Goal: Information Seeking & Learning: Learn about a topic

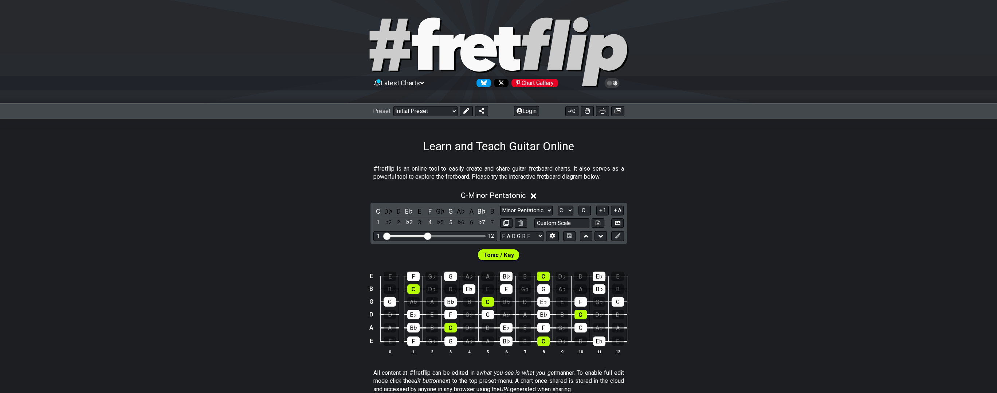
click at [372, 194] on icon at bounding box center [533, 196] width 5 height 8
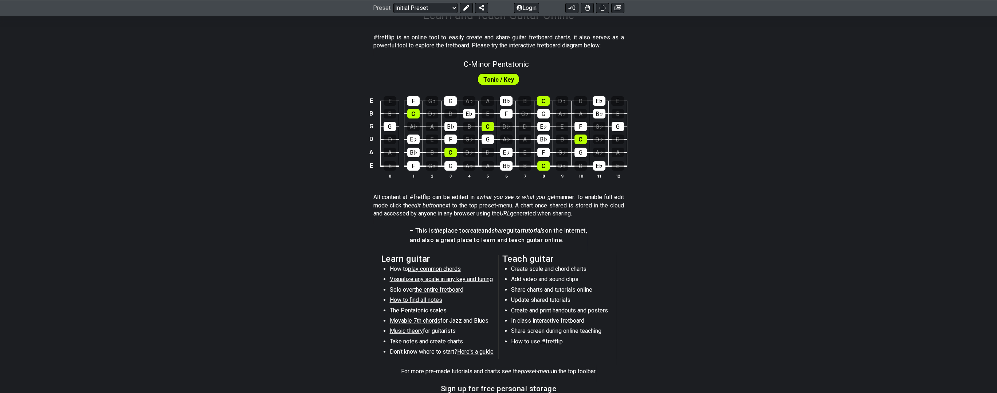
scroll to position [163, 0]
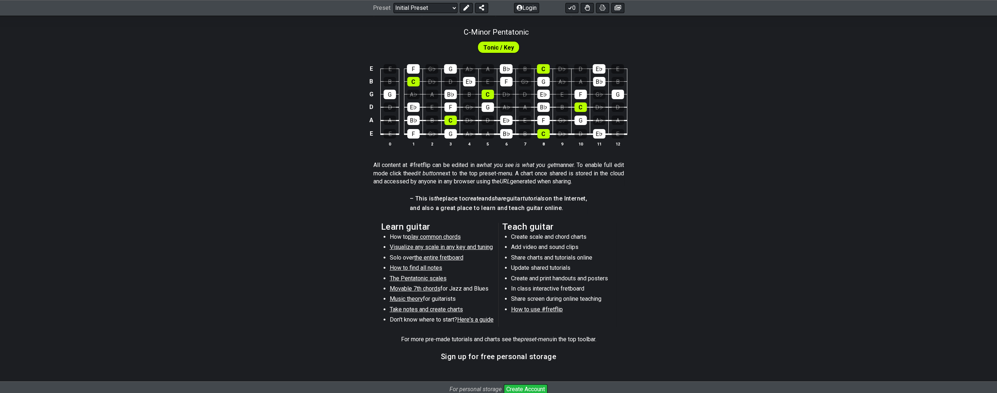
click at [372, 246] on span "Visualize any scale in any key and tuning" at bounding box center [441, 246] width 103 height 7
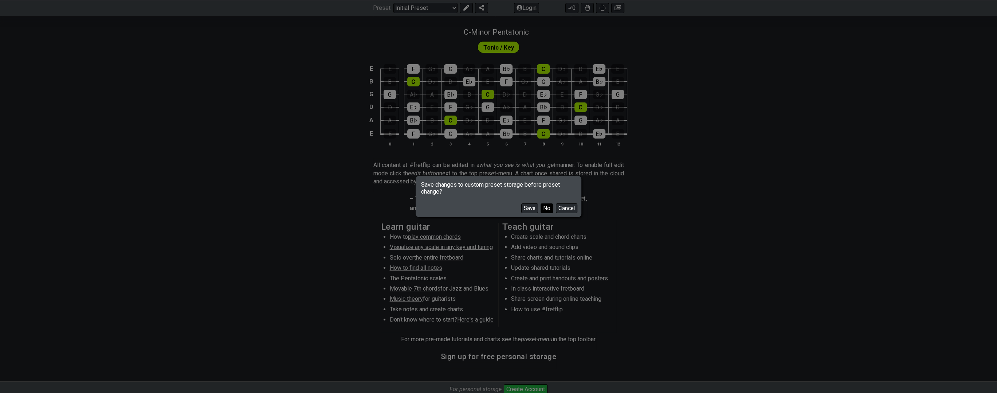
click at [372, 204] on button "No" at bounding box center [547, 208] width 12 height 10
select select "/guitar-scales"
select select "C"
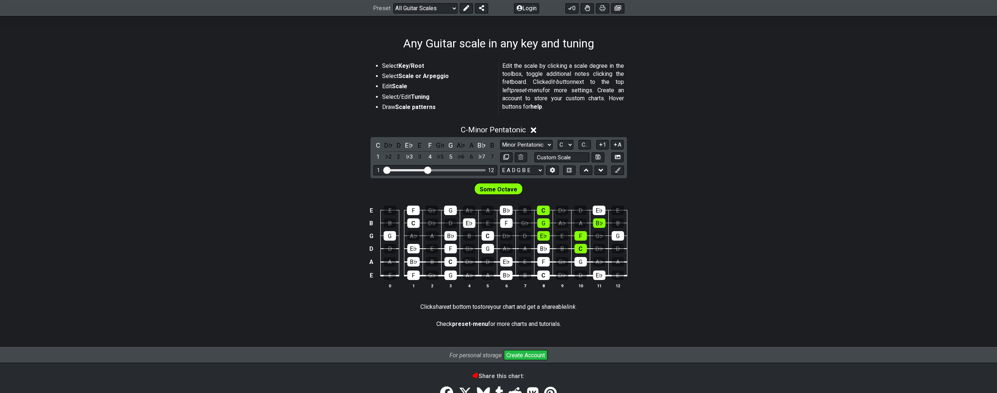
scroll to position [103, 0]
click at [372, 145] on select "A♭ A A♯ B♭ B C C♯ D♭ D D♯ E♭ E F F♯ G♭ G G♯" at bounding box center [566, 145] width 16 height 10
click at [372, 143] on span "C.." at bounding box center [585, 144] width 6 height 7
click at [372, 144] on span "1..7" at bounding box center [584, 144] width 9 height 7
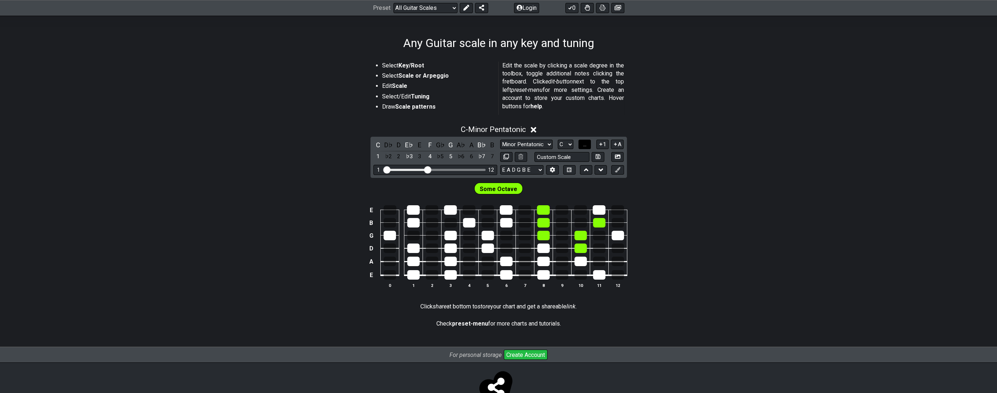
click at [372, 144] on span "..." at bounding box center [584, 144] width 3 height 7
click at [372, 144] on span "C.." at bounding box center [585, 144] width 6 height 7
click at [372, 144] on span "1..7" at bounding box center [584, 144] width 9 height 7
click at [372, 144] on button "..." at bounding box center [584, 145] width 12 height 10
click at [372, 144] on icon at bounding box center [600, 143] width 3 height 3
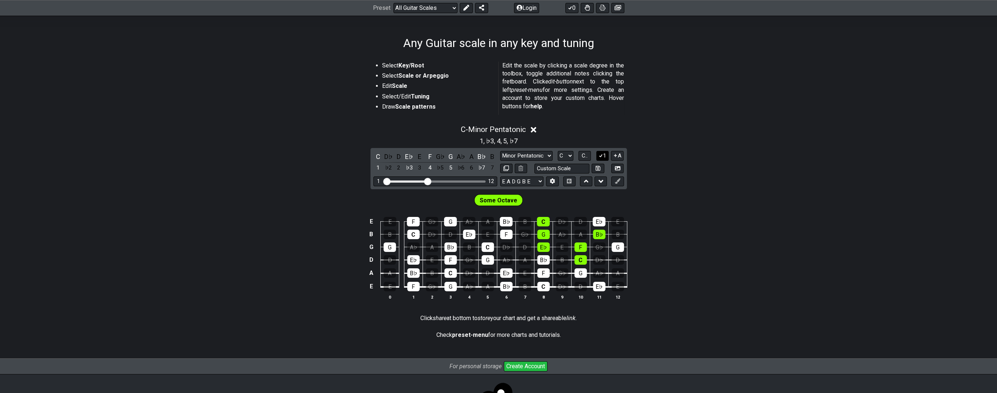
click at [372, 155] on icon at bounding box center [600, 155] width 7 height 5
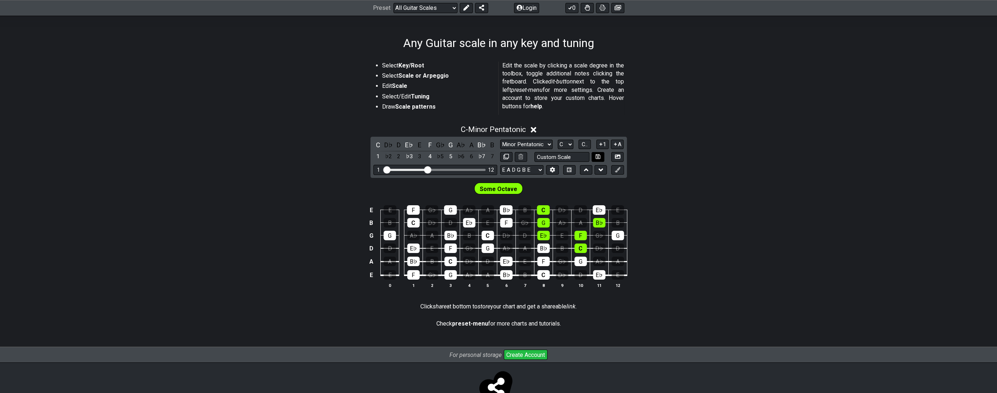
click at [372, 155] on button at bounding box center [598, 157] width 12 height 10
click at [372, 145] on icon at bounding box center [600, 143] width 7 height 5
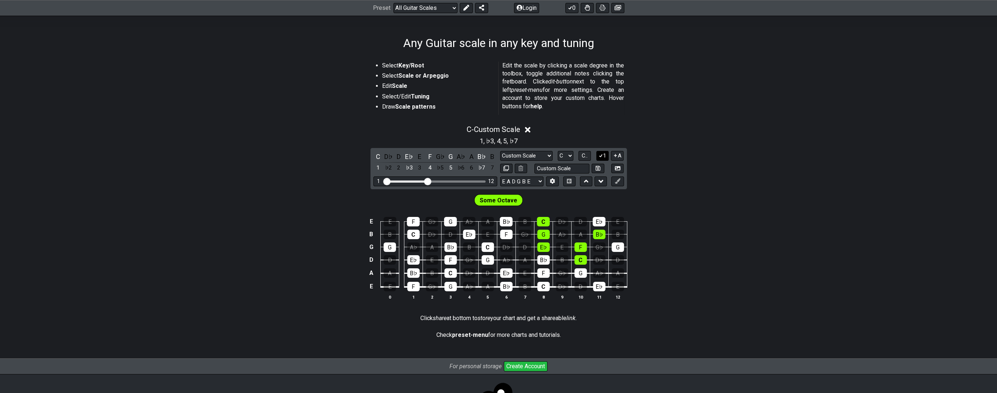
click at [372, 156] on icon at bounding box center [600, 155] width 7 height 5
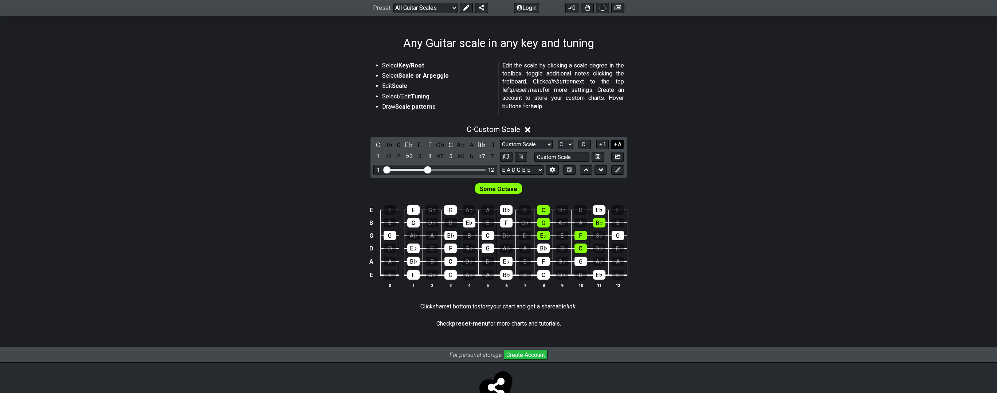
click at [372, 145] on button "A" at bounding box center [617, 145] width 13 height 10
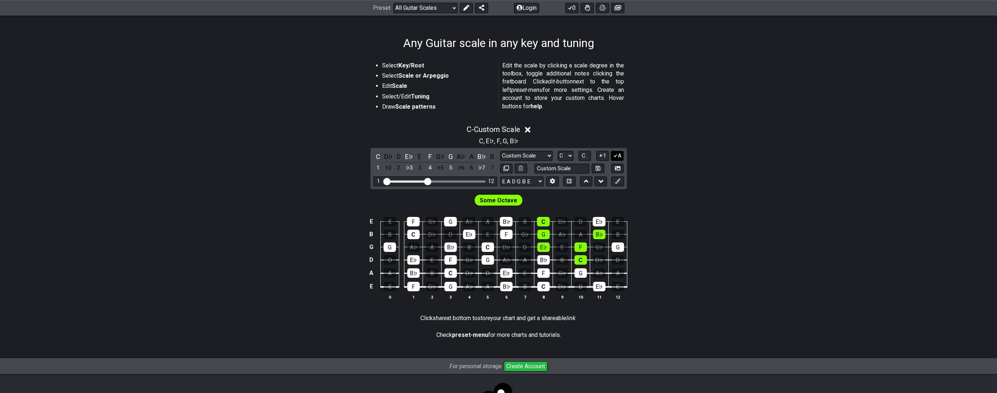
click at [372, 151] on button "A" at bounding box center [617, 156] width 13 height 10
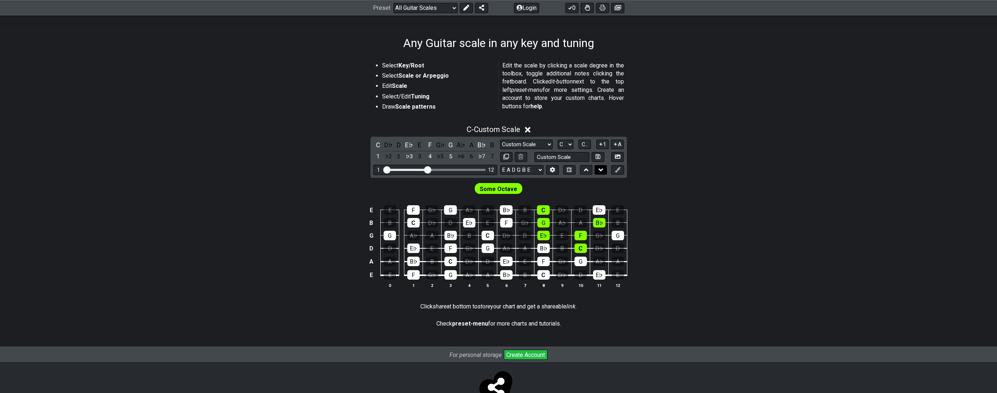
click at [372, 168] on icon at bounding box center [600, 169] width 5 height 7
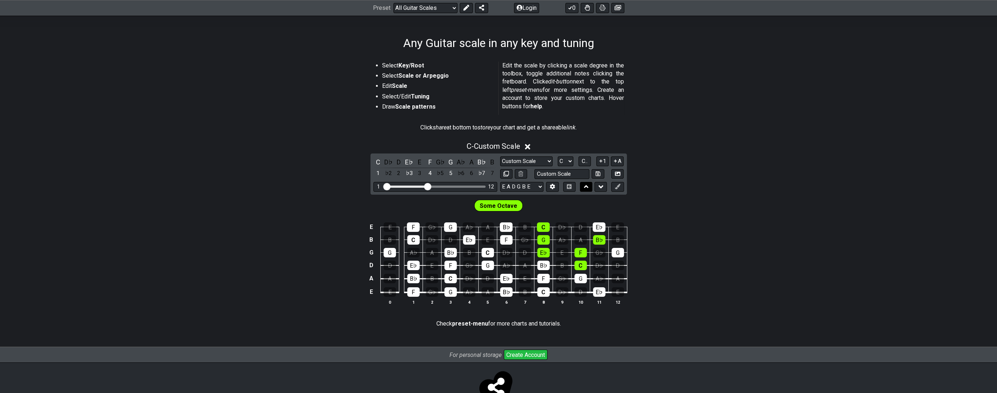
click at [372, 185] on icon at bounding box center [586, 186] width 5 height 7
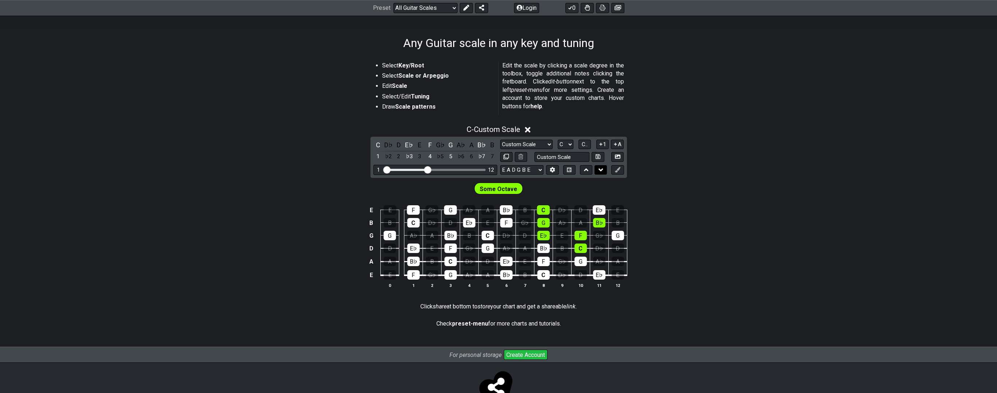
click at [372, 168] on icon at bounding box center [600, 169] width 5 height 7
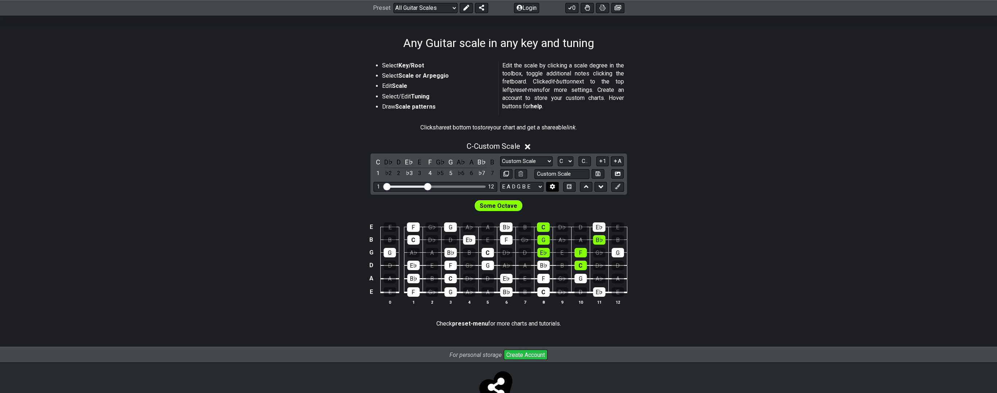
click at [372, 186] on icon at bounding box center [552, 186] width 5 height 5
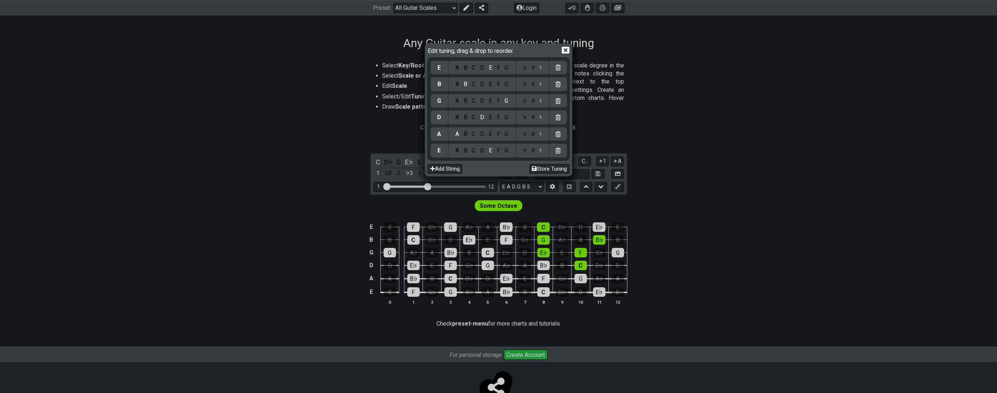
click at [372, 52] on icon at bounding box center [566, 50] width 8 height 8
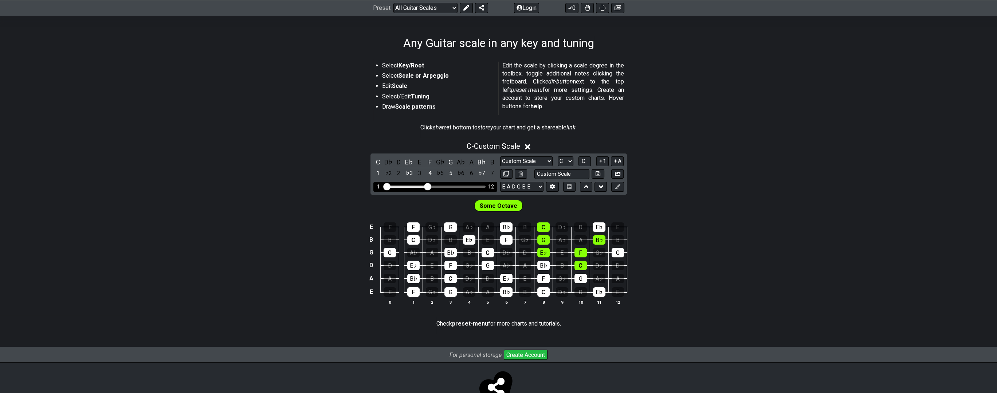
click at [372, 186] on input "Visible fret range" at bounding box center [435, 186] width 103 height 0
drag, startPoint x: 428, startPoint y: 187, endPoint x: 446, endPoint y: 187, distance: 18.2
click at [372, 186] on input "Visible fret range" at bounding box center [435, 186] width 103 height 0
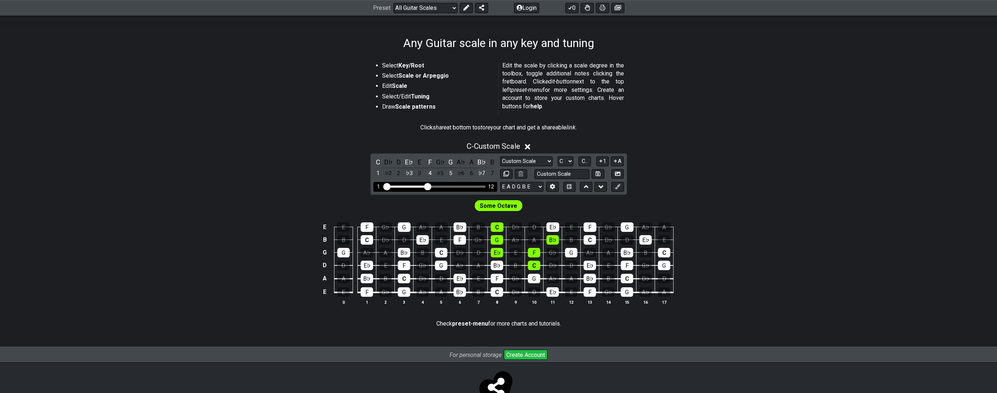
drag, startPoint x: 446, startPoint y: 187, endPoint x: 427, endPoint y: 186, distance: 19.3
click at [372, 186] on input "Visible fret range" at bounding box center [435, 186] width 103 height 0
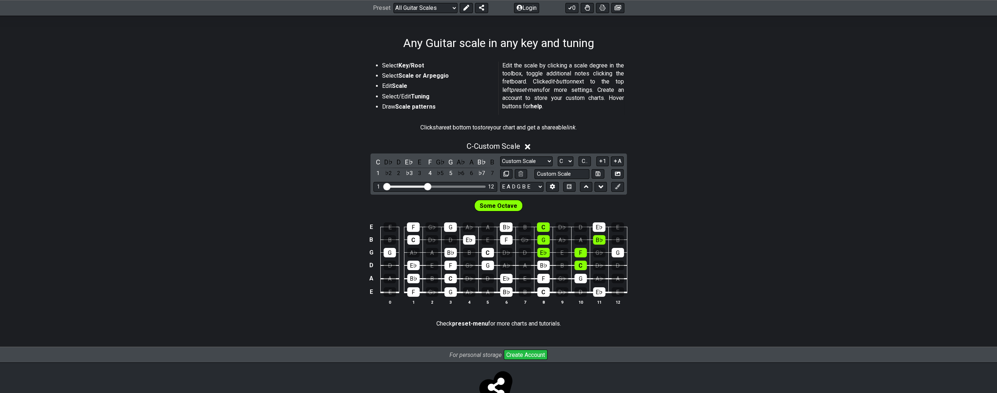
click at [372, 207] on span "Some Octave" at bounding box center [499, 205] width 38 height 11
click at [372, 204] on span "Some Octave" at bounding box center [499, 205] width 38 height 11
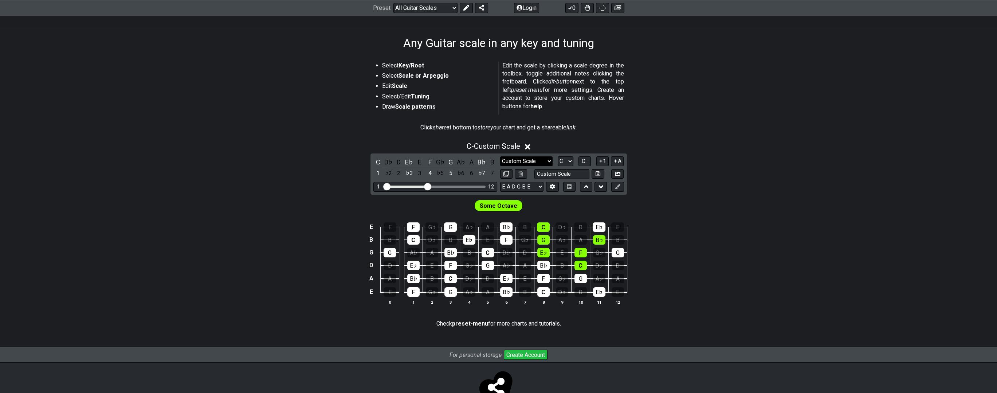
click at [372, 160] on select "Minor Pentatonic Custom Scale Minor Pentatonic Major Pentatonic Minor Blues Maj…" at bounding box center [526, 161] width 52 height 10
select select "Minor Pentatonic"
click at [372, 156] on select "Minor Pentatonic Custom Scale Minor Pentatonic Major Pentatonic Minor Blues Maj…" at bounding box center [526, 161] width 52 height 10
click at [372, 291] on div "G" at bounding box center [450, 291] width 12 height 9
click at [372, 290] on div "G" at bounding box center [450, 291] width 12 height 9
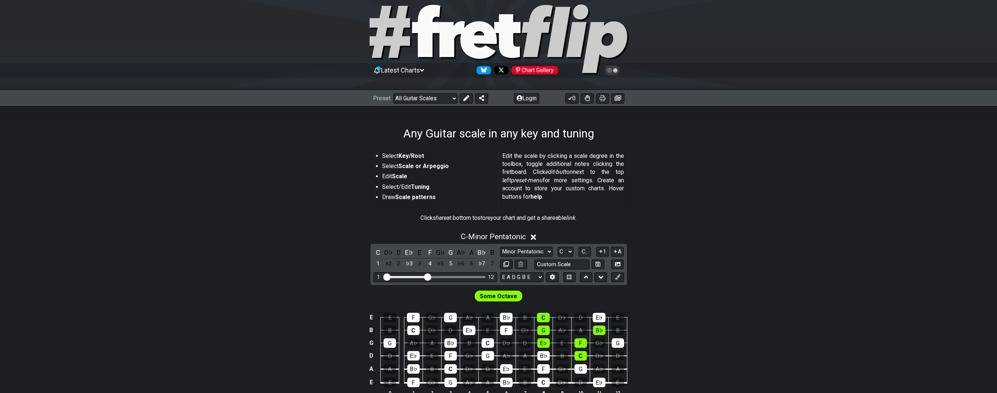
scroll to position [5, 0]
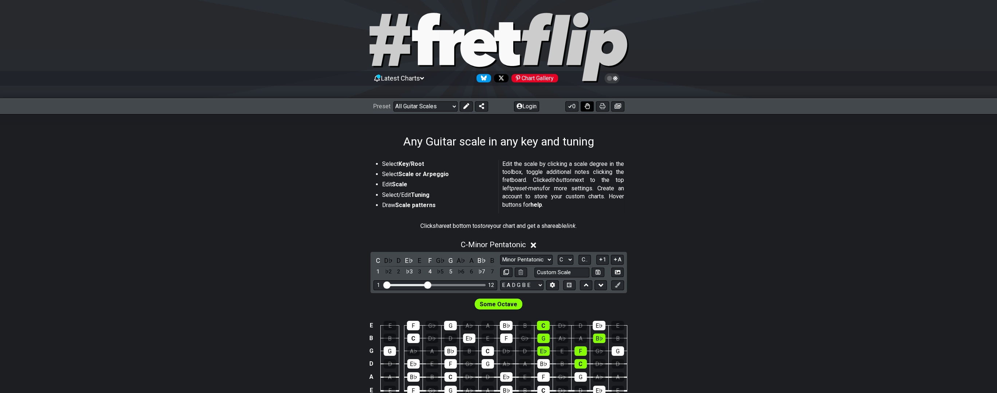
click at [372, 104] on icon at bounding box center [587, 106] width 5 height 6
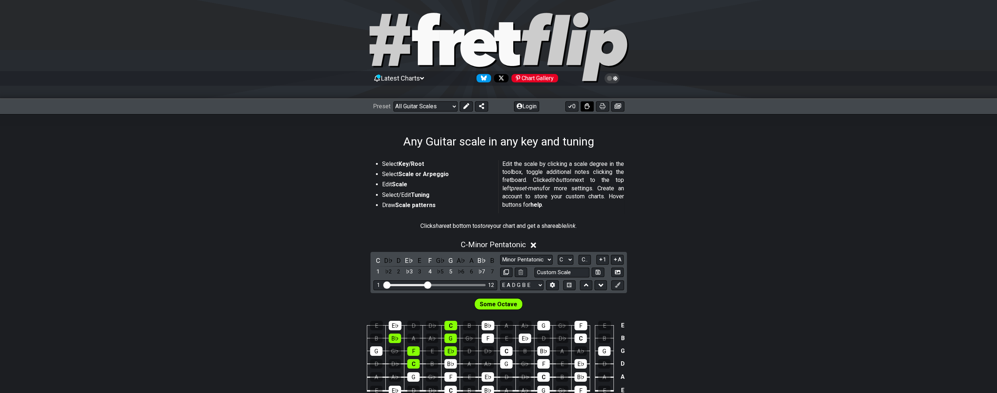
click at [372, 104] on icon at bounding box center [587, 106] width 5 height 6
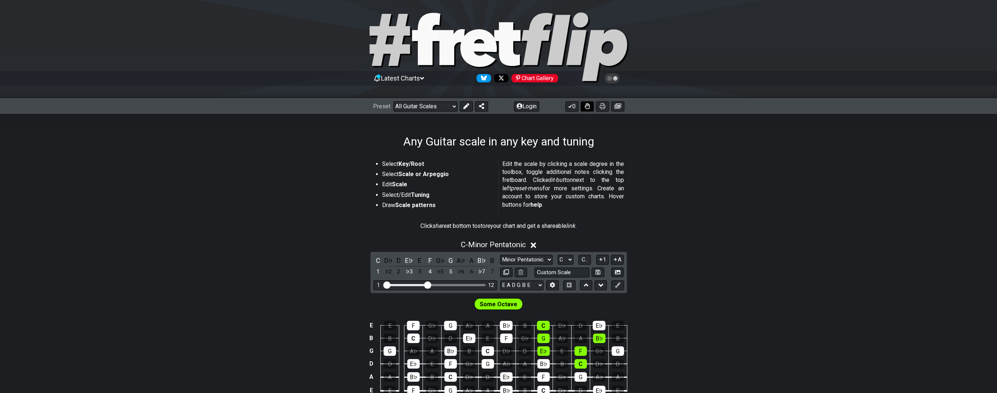
click at [372, 104] on icon at bounding box center [587, 106] width 5 height 6
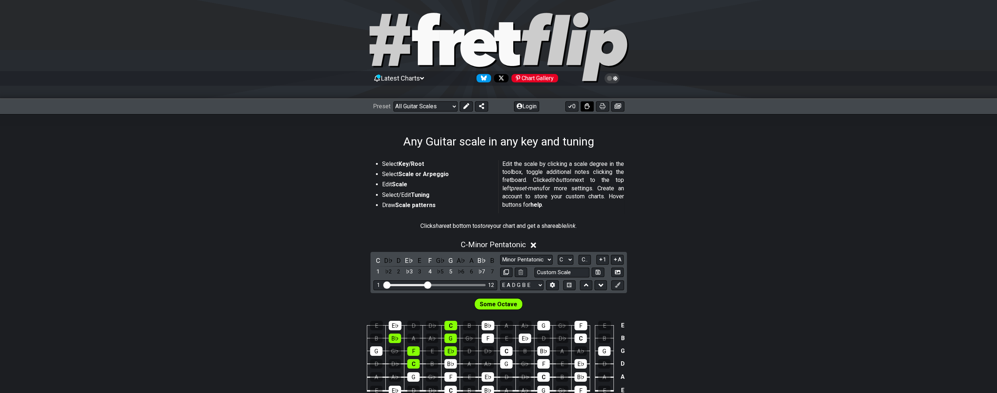
click at [372, 104] on icon at bounding box center [587, 106] width 5 height 6
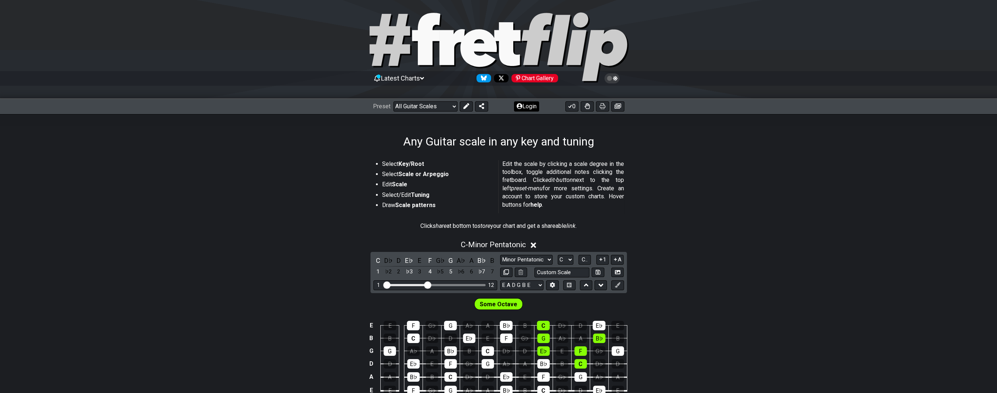
click at [372, 106] on button "Login" at bounding box center [526, 106] width 25 height 10
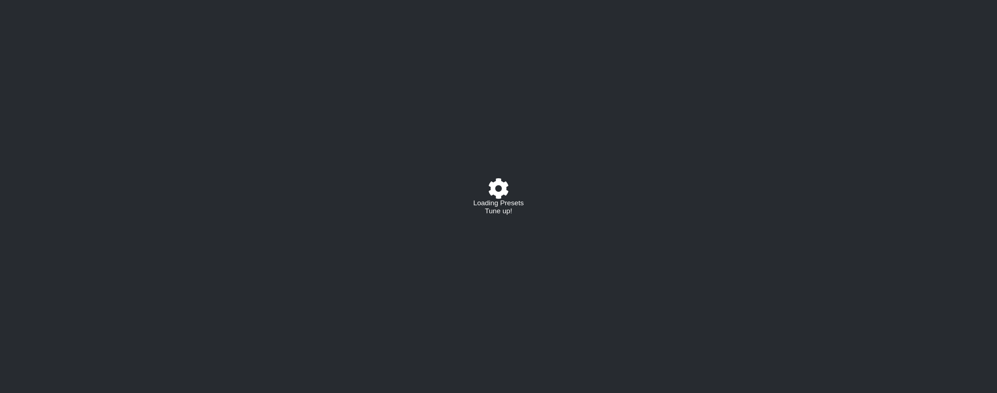
select select "/guitar-scales"
select select "C"
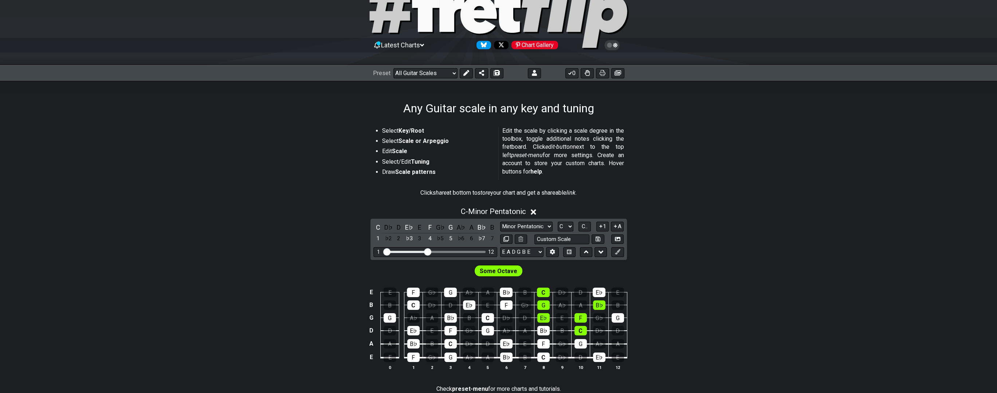
scroll to position [38, 0]
click at [533, 46] on div "Chart Gallery" at bounding box center [534, 45] width 47 height 8
